Goal: Navigation & Orientation: Understand site structure

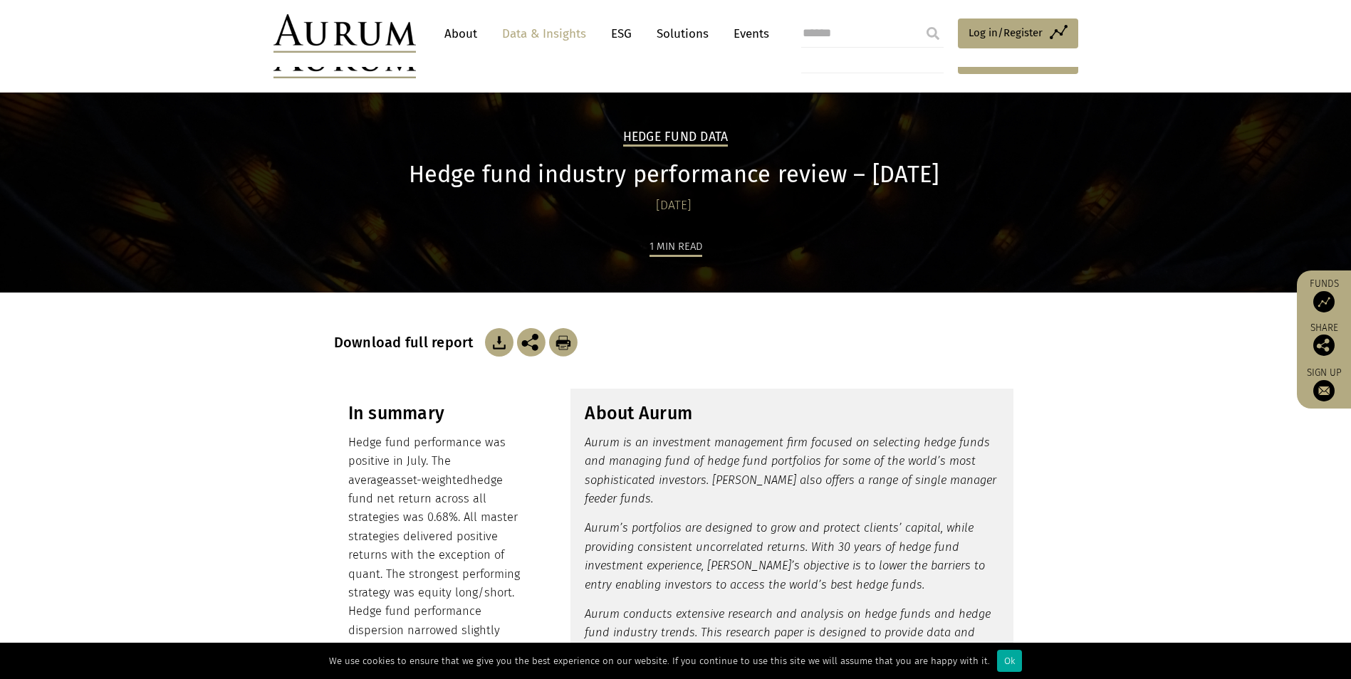
scroll to position [1353, 0]
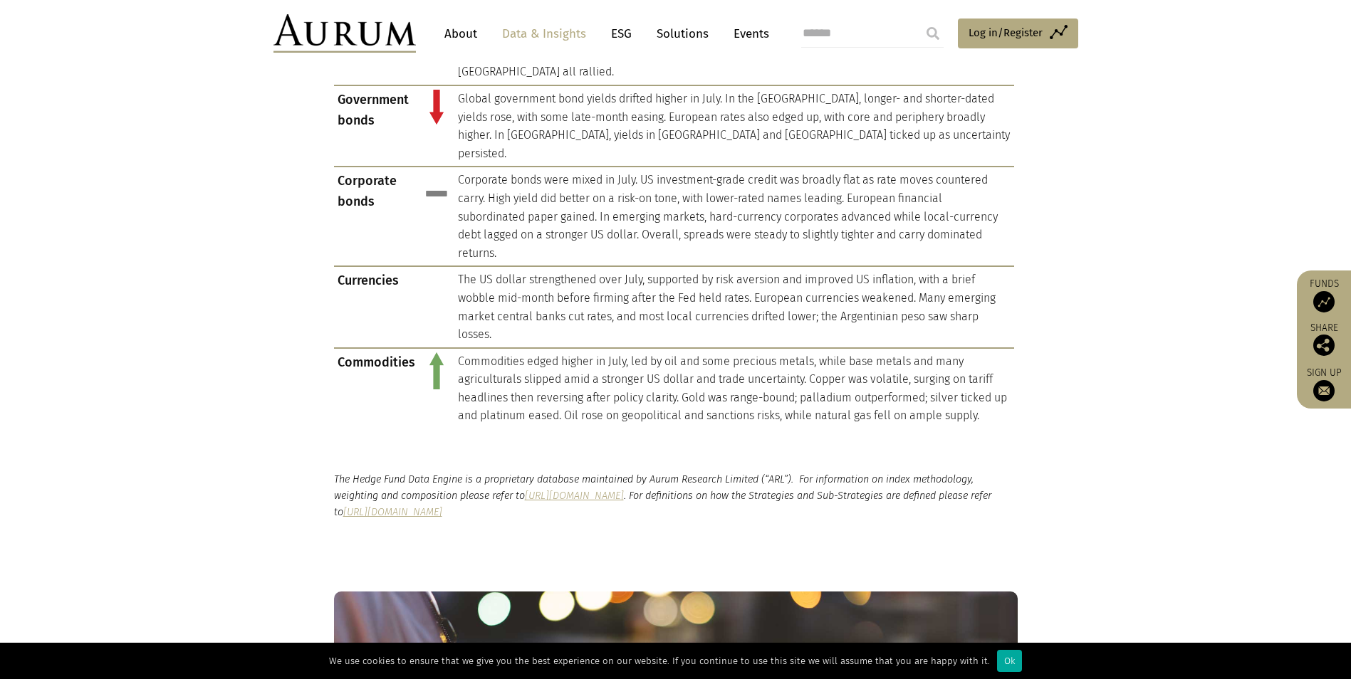
click at [690, 31] on link "Solutions" at bounding box center [682, 34] width 66 height 26
click at [684, 33] on link "Solutions" at bounding box center [682, 34] width 66 height 26
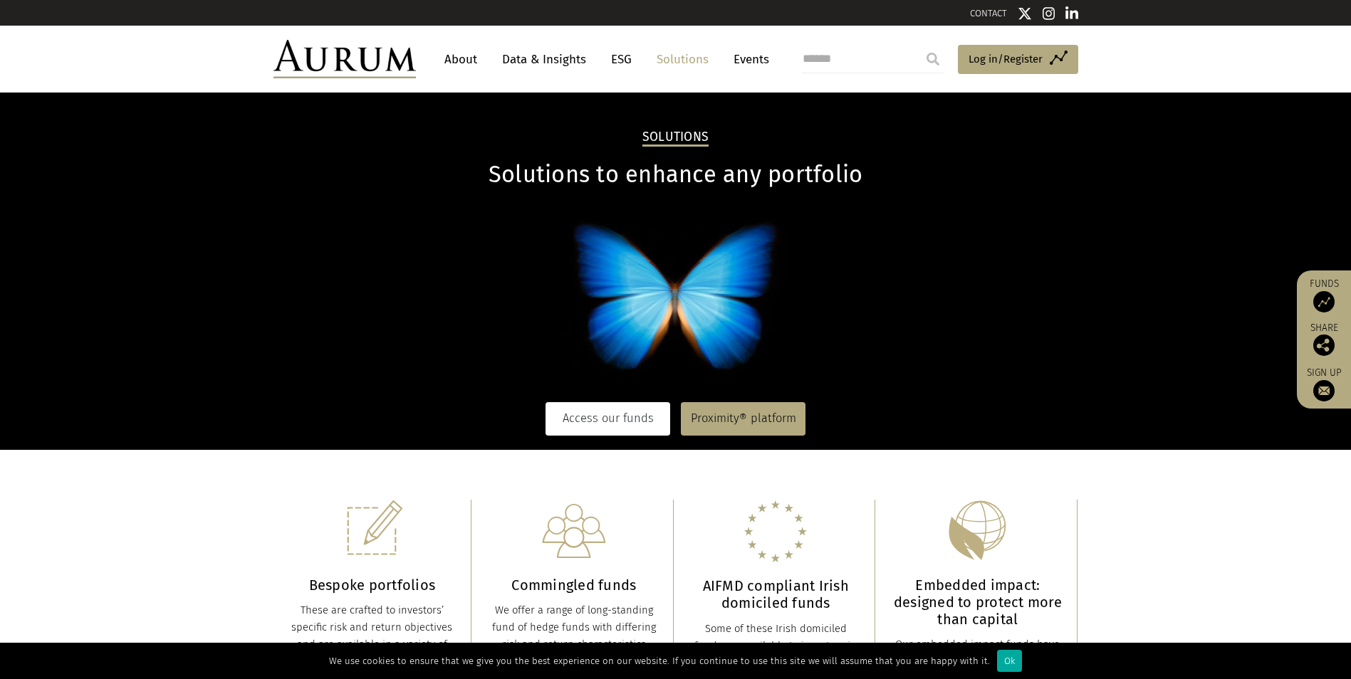
click at [587, 416] on link "Access our funds" at bounding box center [607, 418] width 125 height 33
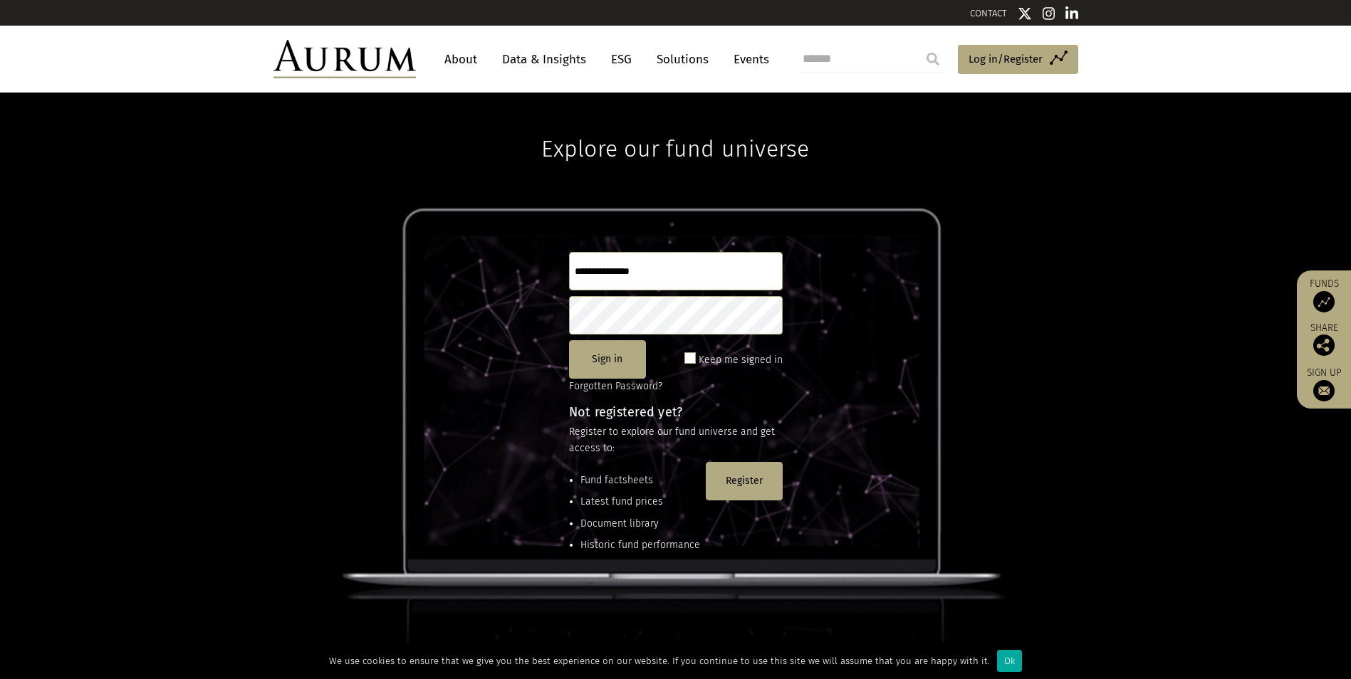
click at [748, 61] on link "Events" at bounding box center [747, 59] width 43 height 26
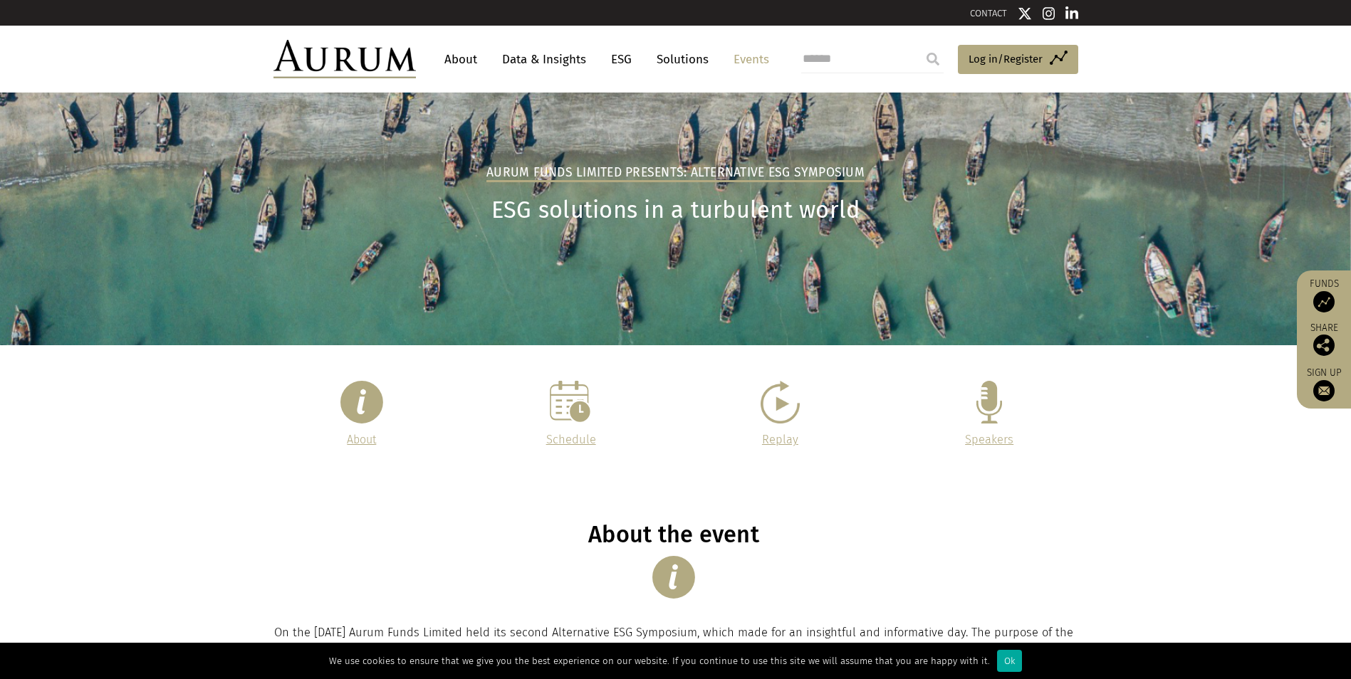
click at [359, 440] on span "About" at bounding box center [361, 440] width 29 height 14
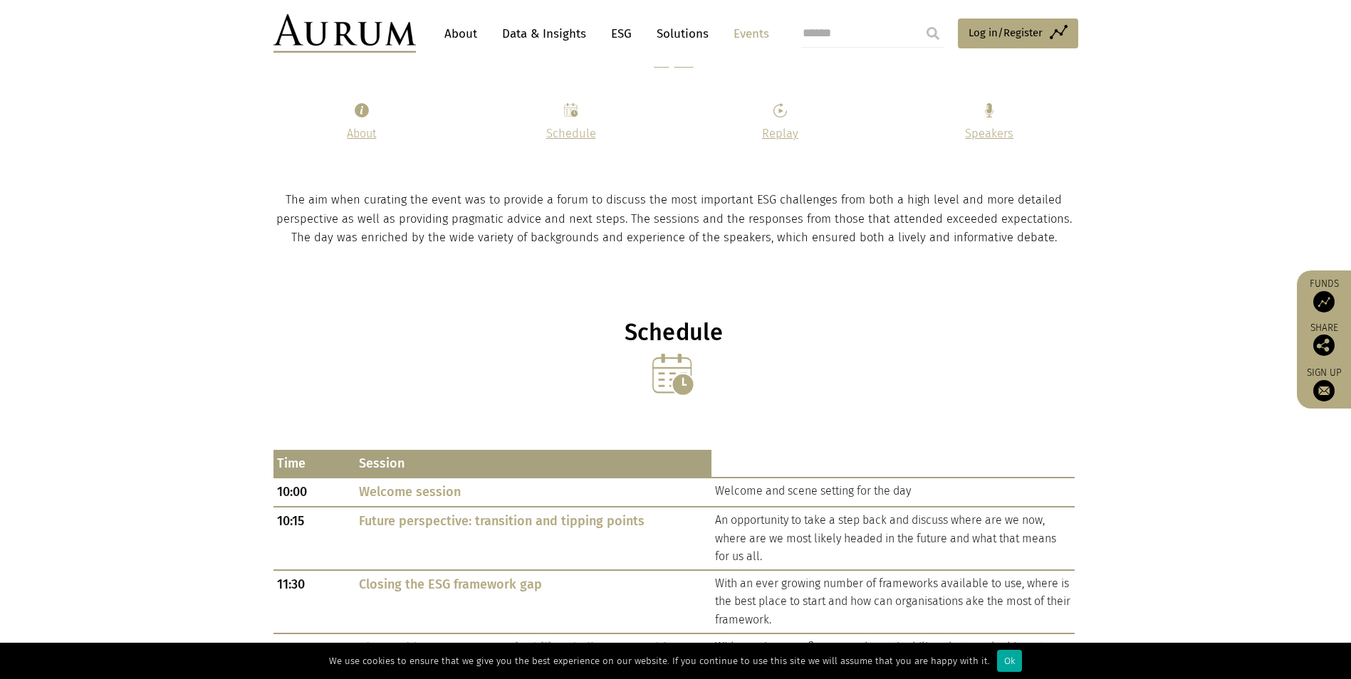
scroll to position [486, 0]
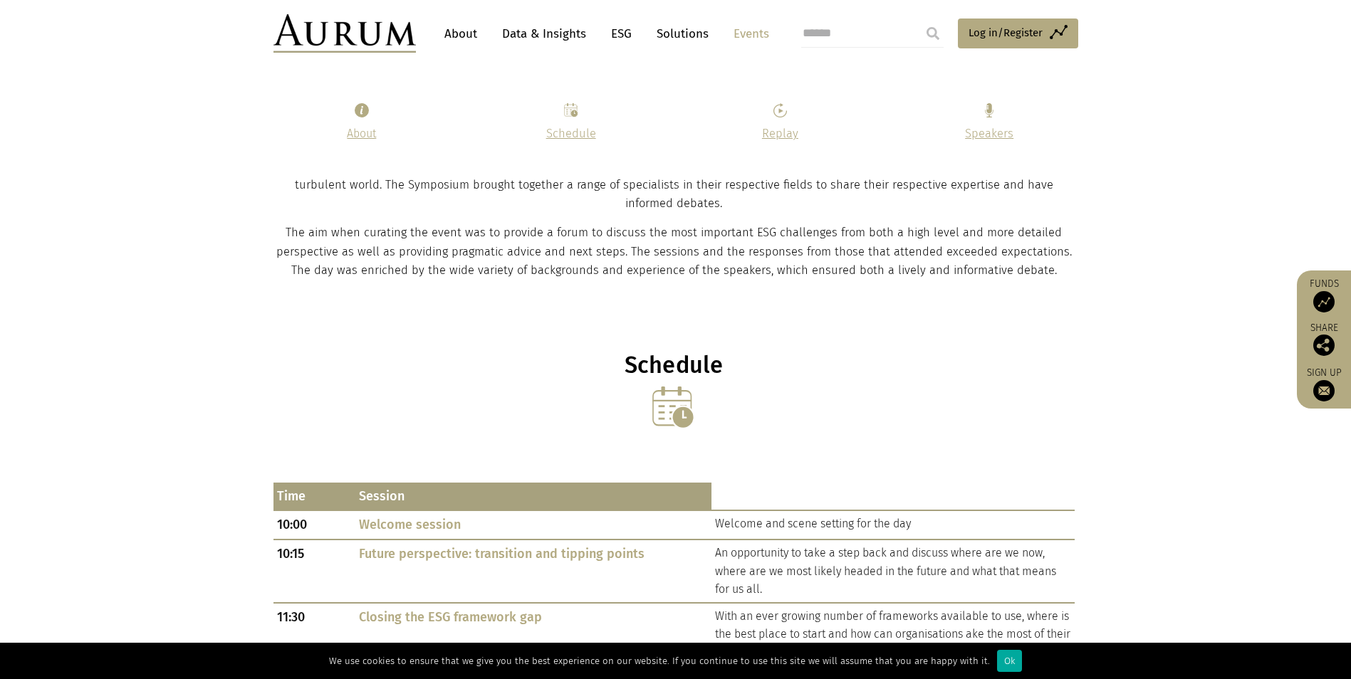
click at [548, 32] on link "Data & Insights" at bounding box center [544, 34] width 98 height 26
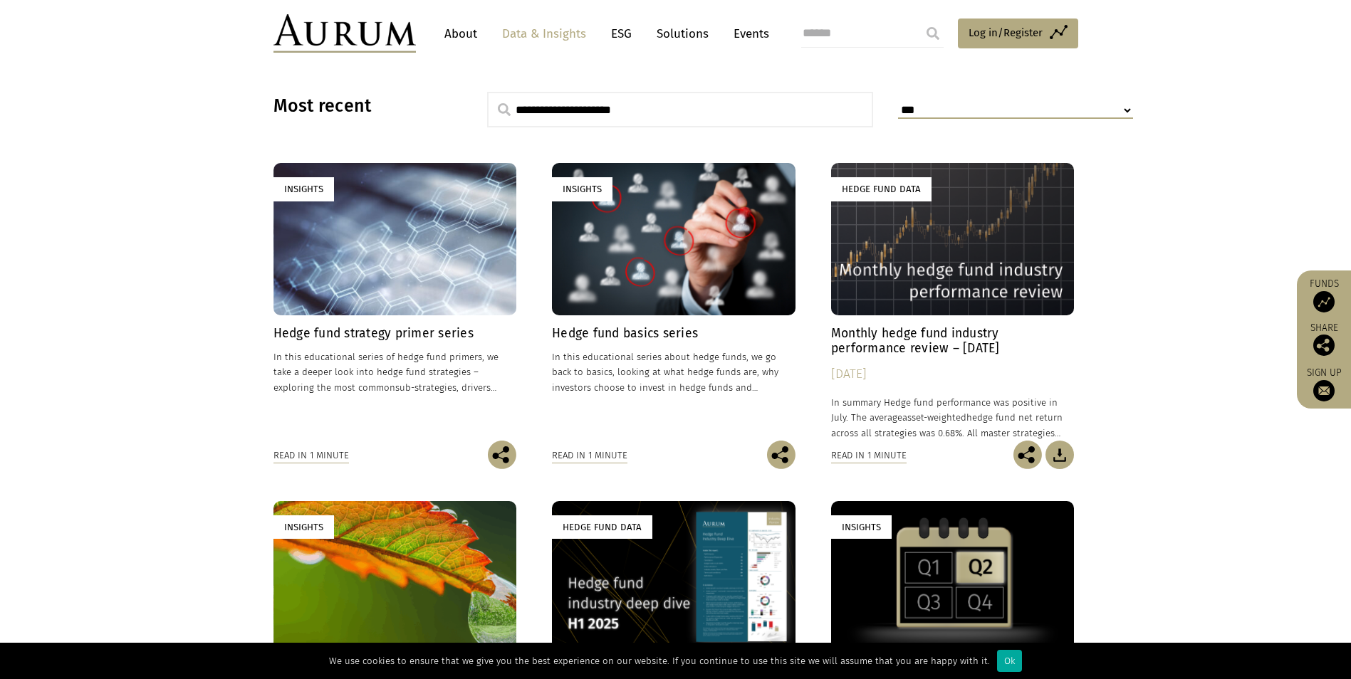
scroll to position [427, 0]
